Goal: Transaction & Acquisition: Subscribe to service/newsletter

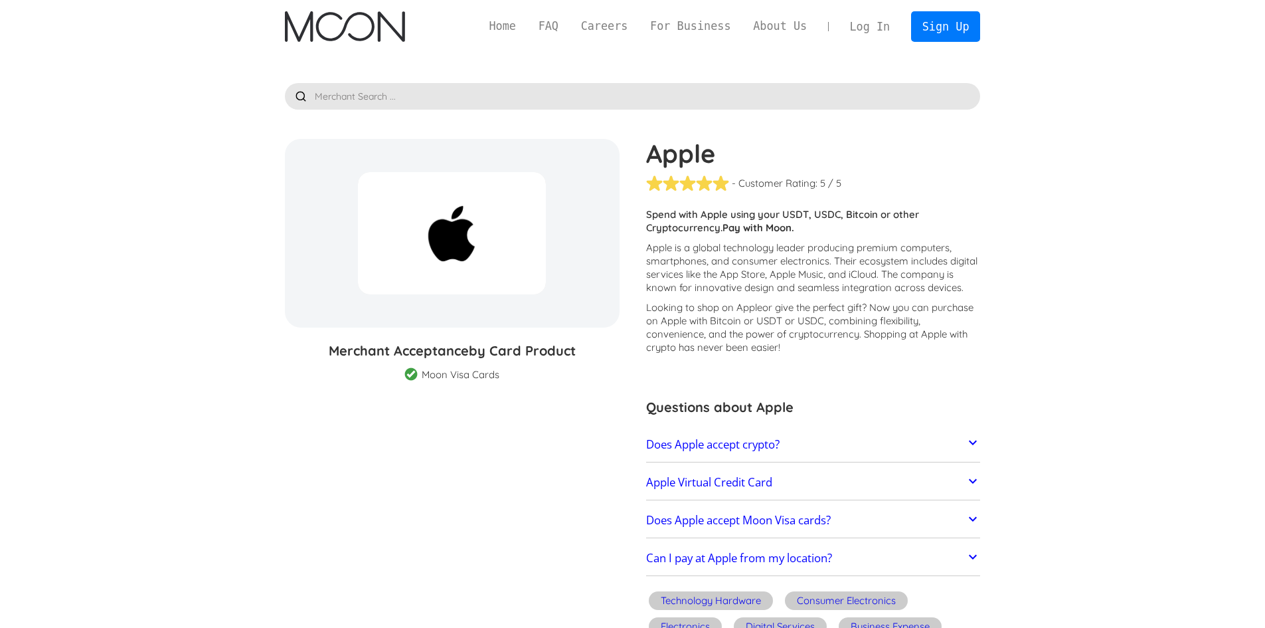
click at [711, 476] on h2 "Apple Virtual Credit Card" at bounding box center [709, 482] width 126 height 13
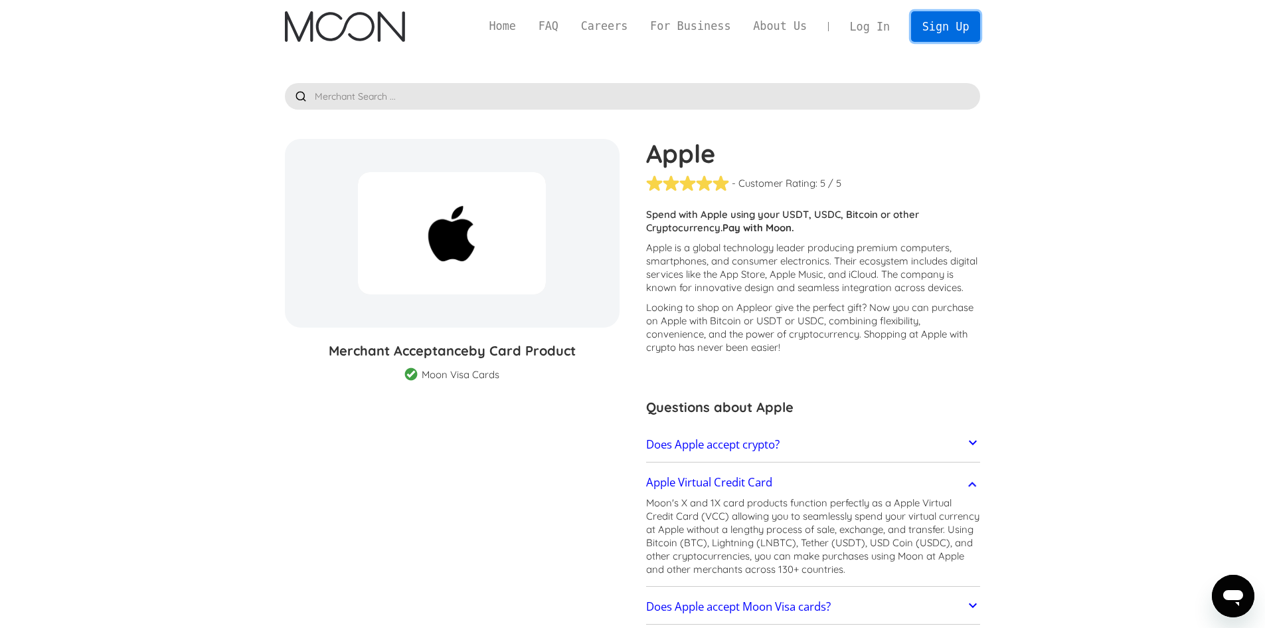
click at [964, 19] on link "Sign Up" at bounding box center [945, 26] width 69 height 30
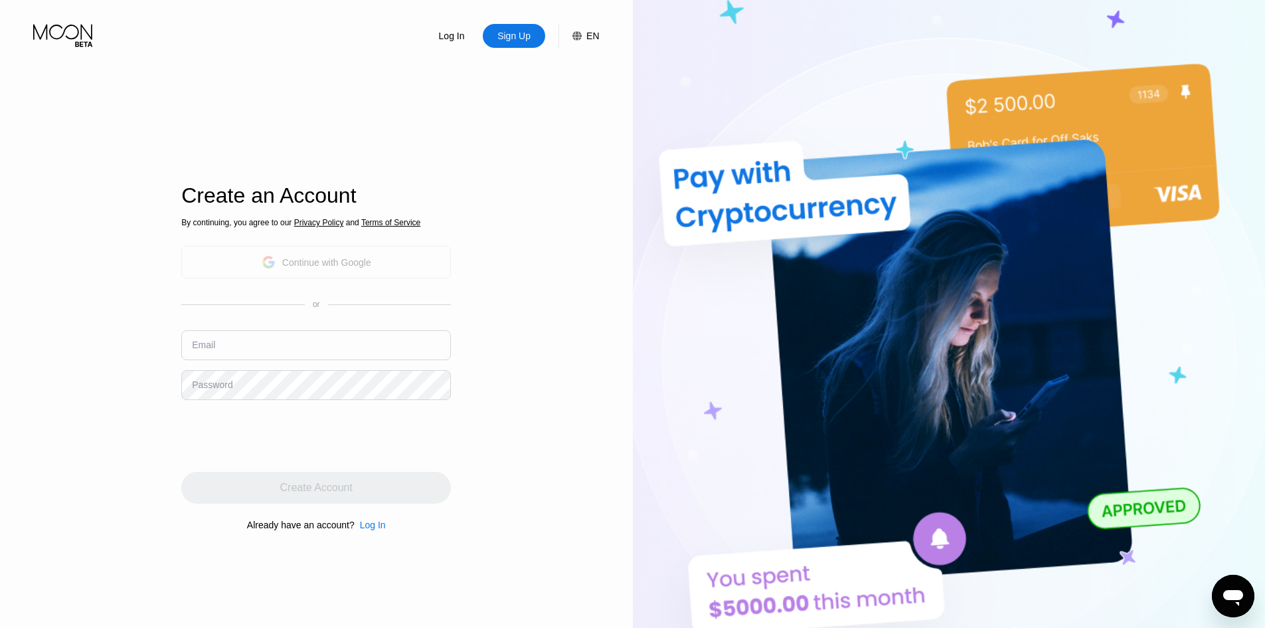
click at [311, 270] on div "Continue with Google" at bounding box center [317, 262] width 110 height 21
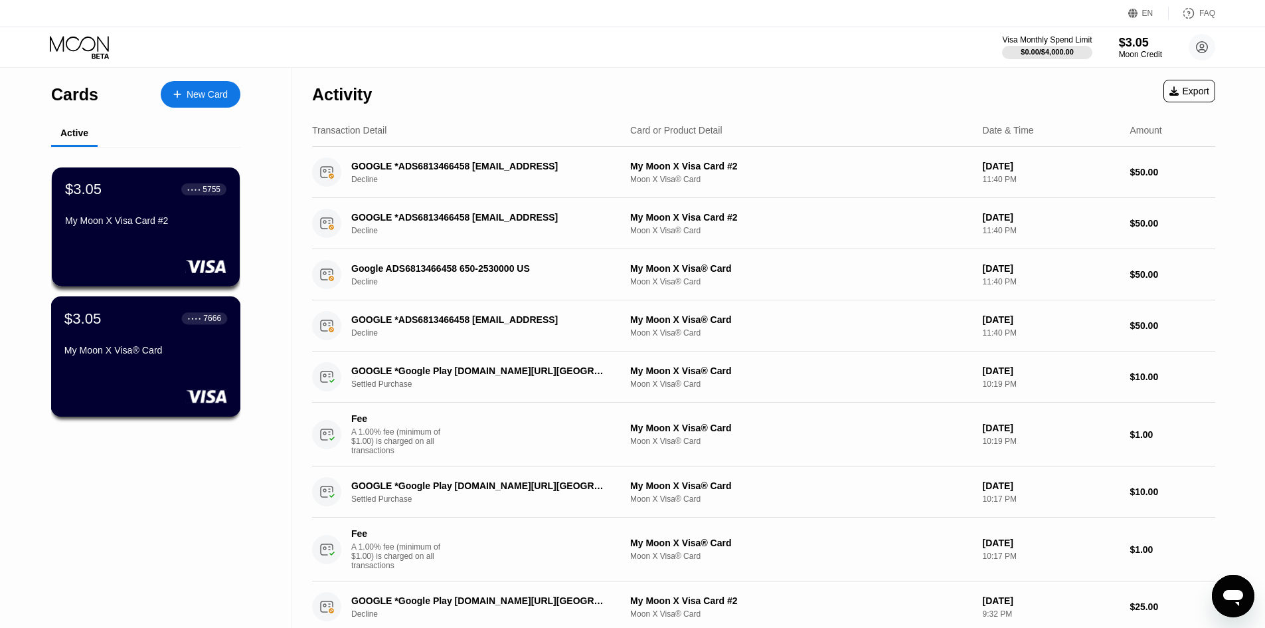
click at [136, 355] on div "My Moon X Visa® Card" at bounding box center [145, 350] width 163 height 11
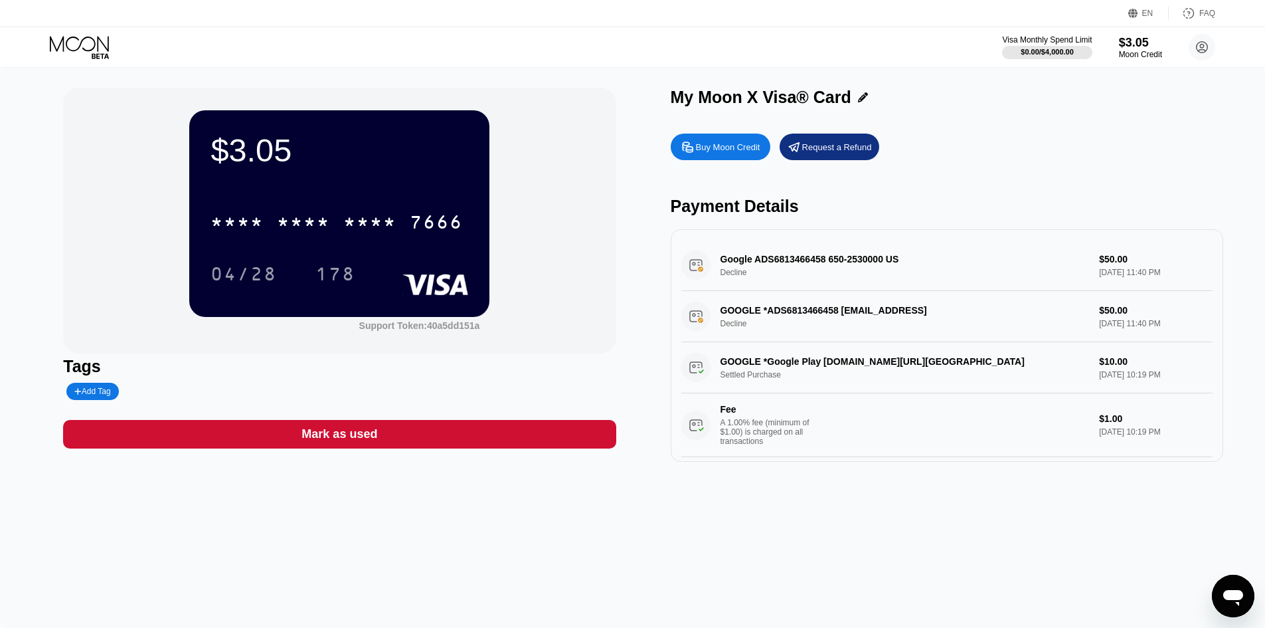
click at [317, 240] on div "* * * * * * * * * * * * 7666" at bounding box center [340, 217] width 258 height 45
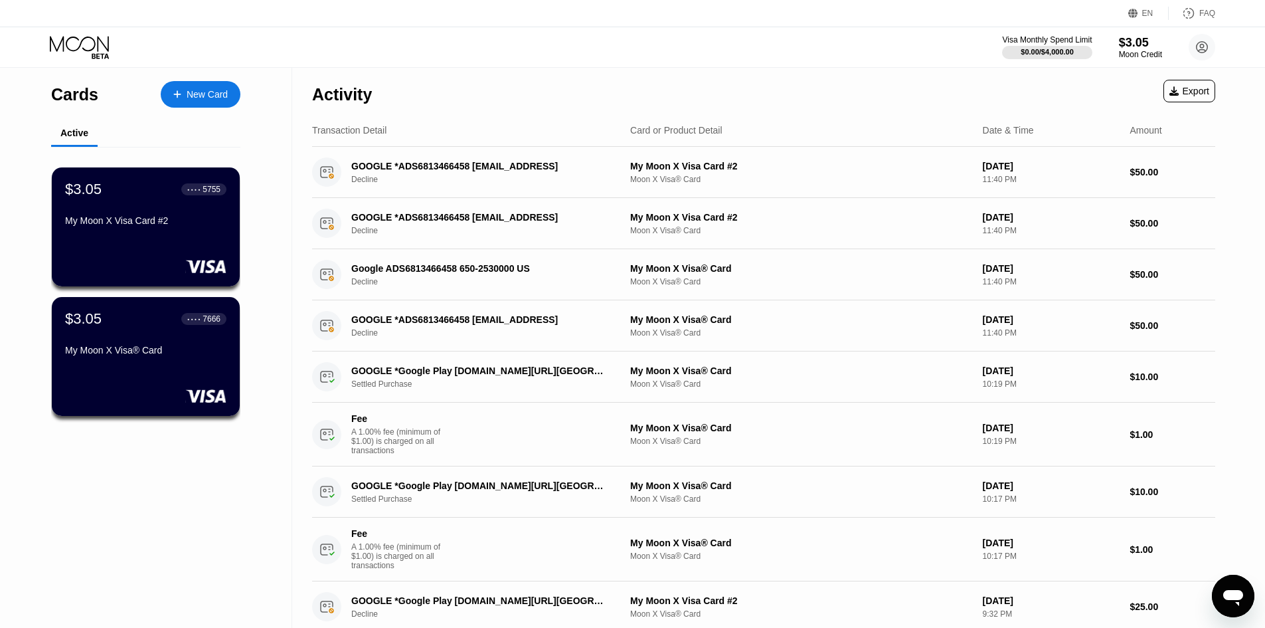
click at [71, 133] on div "Active" at bounding box center [74, 133] width 28 height 11
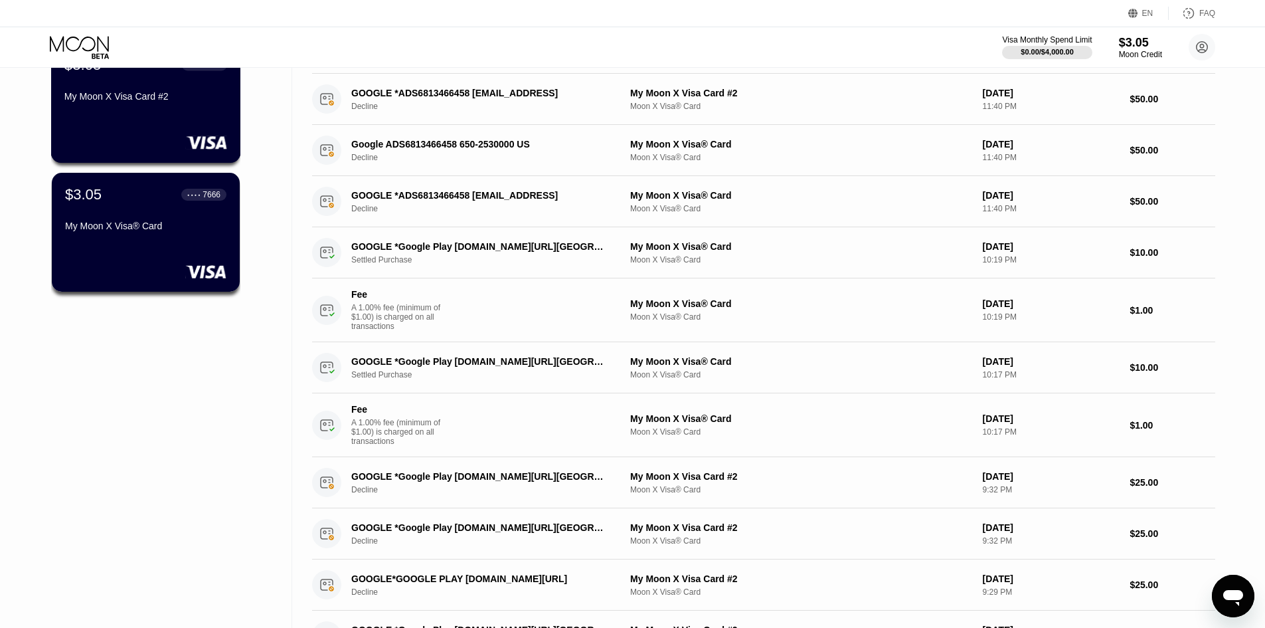
scroll to position [133, 0]
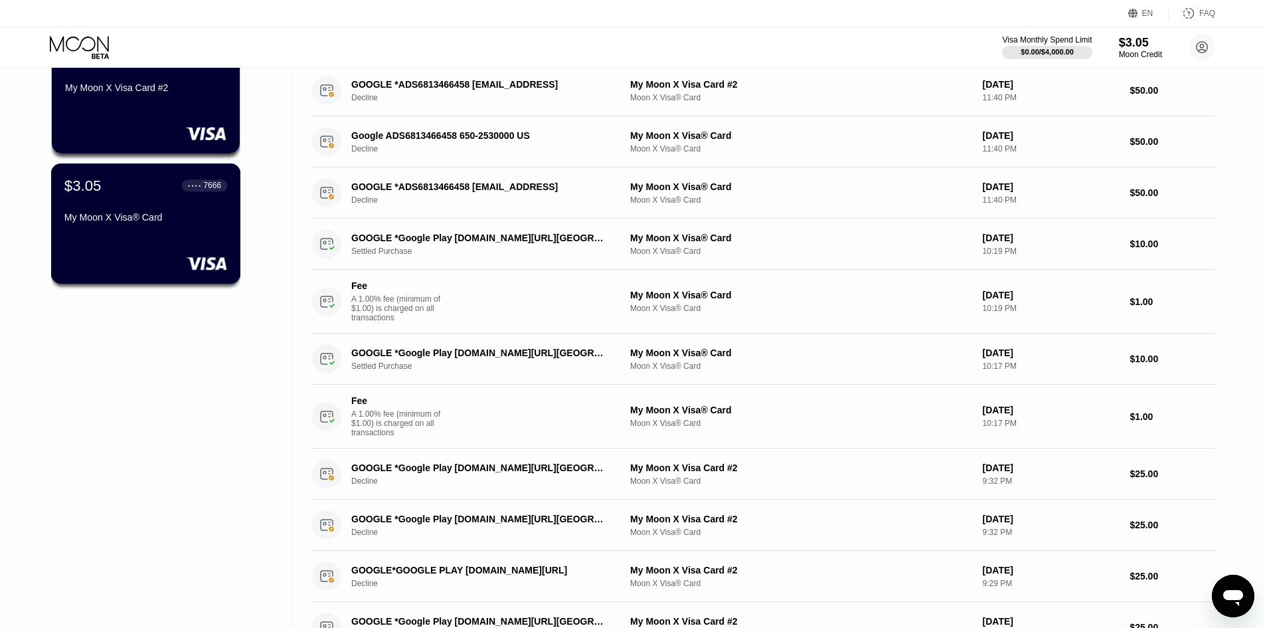
click at [147, 210] on div "$3.05 ● ● ● ● 7666 My Moon X Visa® Card" at bounding box center [145, 202] width 163 height 51
